Goal: Book appointment/travel/reservation

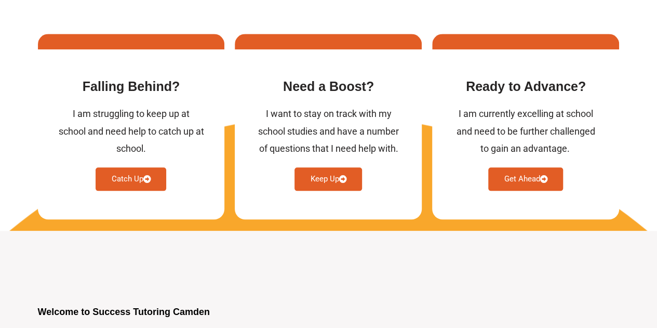
scroll to position [519, 0]
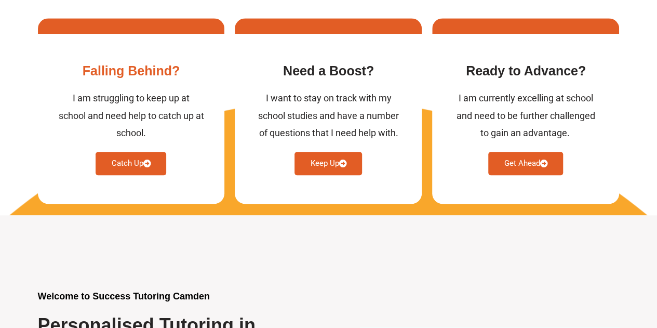
click at [125, 152] on link "Catch Up" at bounding box center [131, 163] width 71 height 23
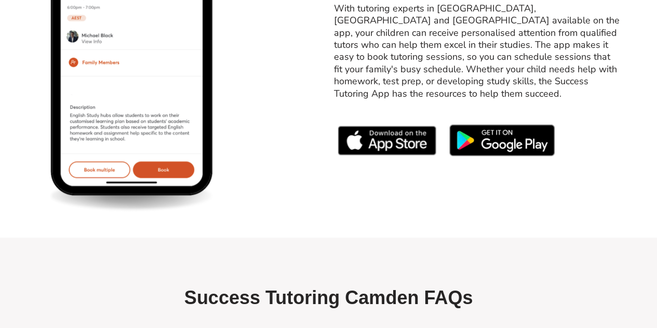
scroll to position [4440, 0]
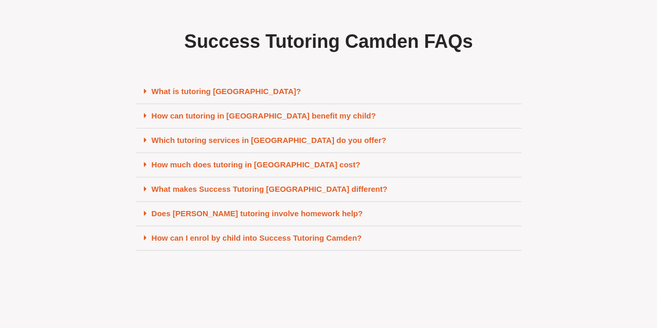
click at [144, 168] on icon at bounding box center [145, 164] width 3 height 8
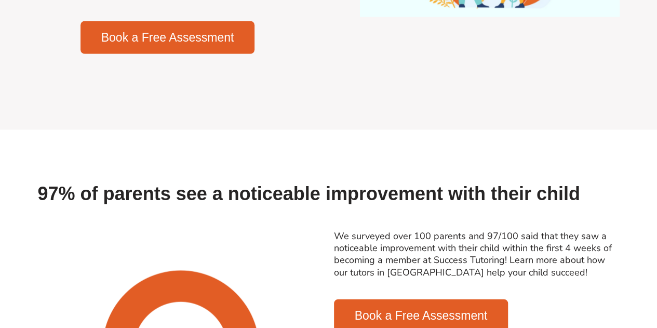
scroll to position [0, 0]
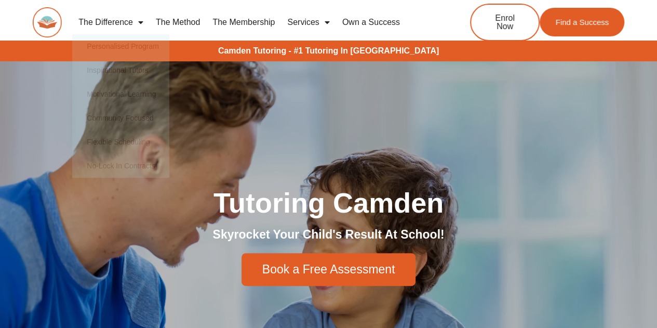
click at [240, 20] on link "The Membership" at bounding box center [243, 22] width 75 height 24
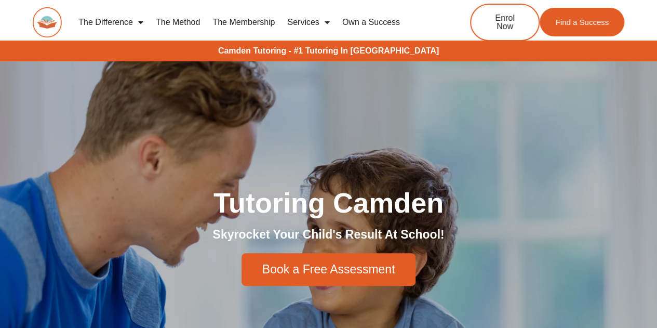
click at [319, 272] on span "Book a Free Assessment" at bounding box center [328, 269] width 133 height 12
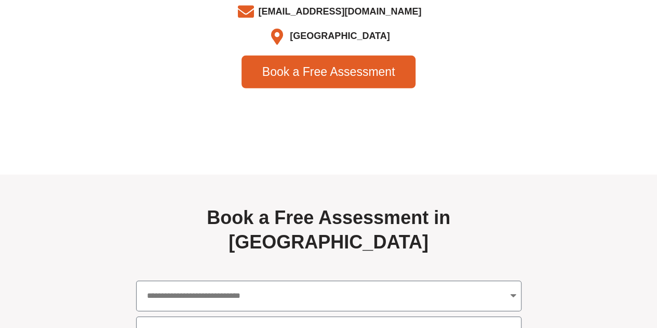
scroll to position [3506, 0]
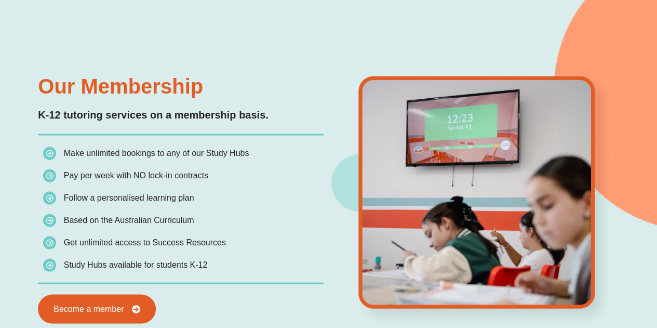
scroll to position [830, 0]
